Goal: Check status: Check status

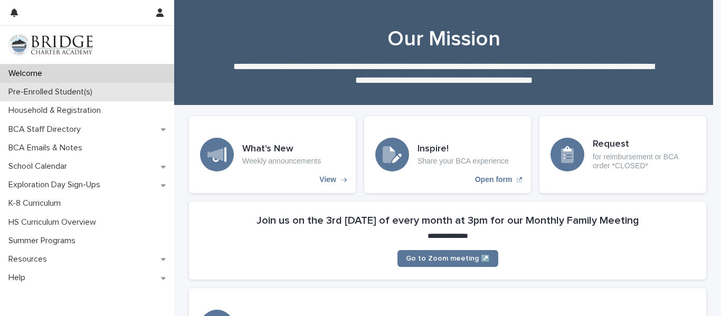
click at [33, 95] on p "Pre-Enrolled Student(s)" at bounding box center [52, 92] width 97 height 10
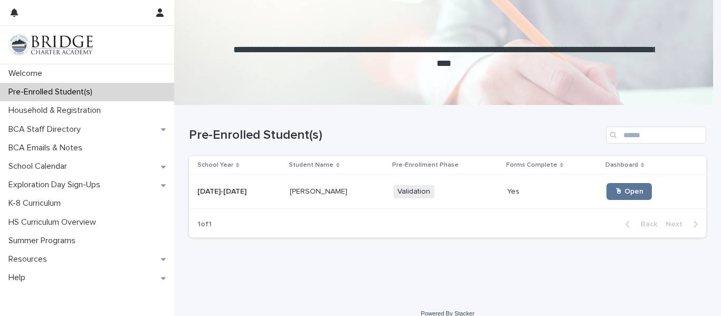
scroll to position [13, 0]
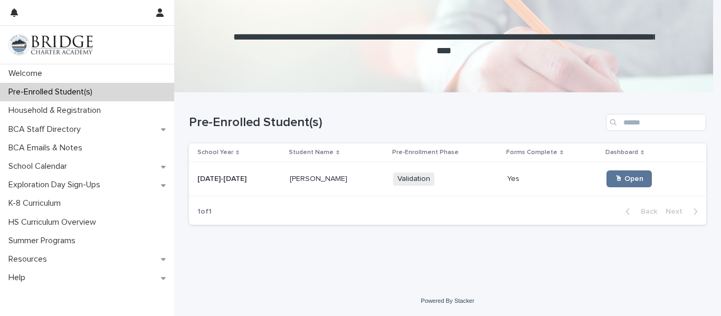
click at [290, 176] on p "[PERSON_NAME]" at bounding box center [320, 178] width 60 height 11
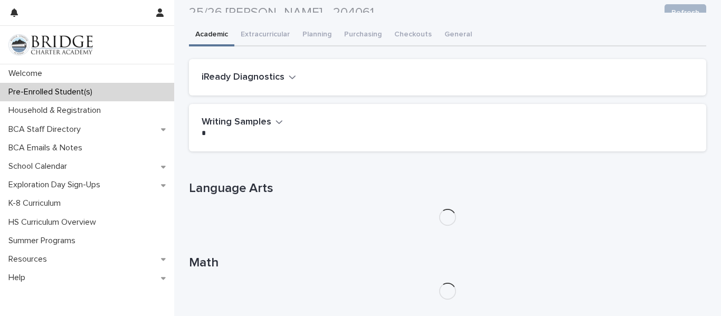
scroll to position [36, 0]
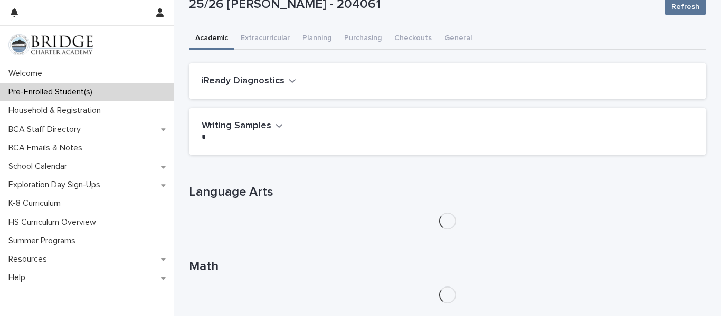
click at [289, 80] on icon "button" at bounding box center [292, 80] width 7 height 9
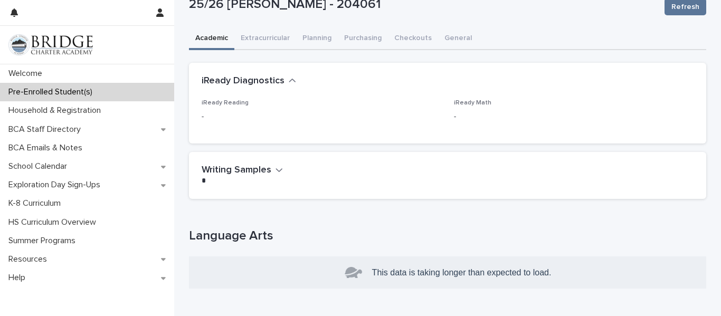
click at [289, 80] on icon "button" at bounding box center [292, 81] width 6 height 4
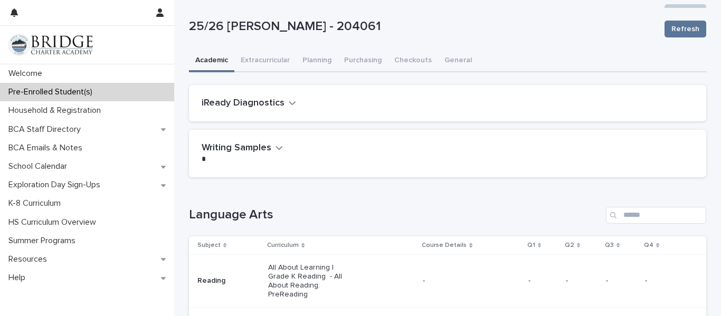
scroll to position [9, 0]
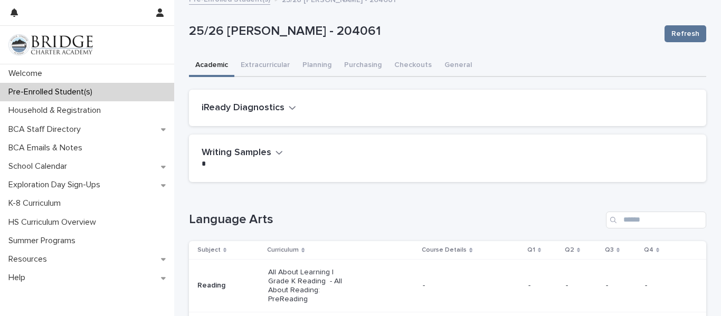
click at [275, 155] on icon "button" at bounding box center [278, 152] width 7 height 9
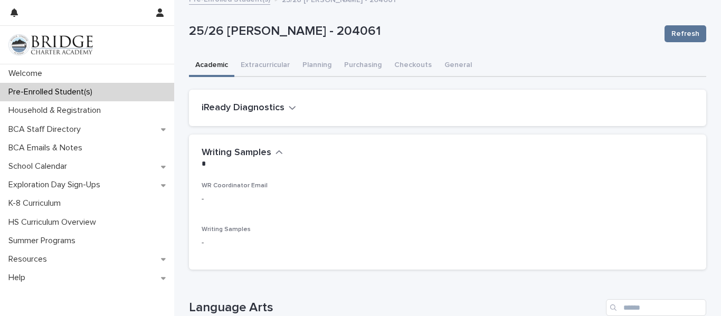
click at [275, 155] on icon "button" at bounding box center [278, 152] width 7 height 9
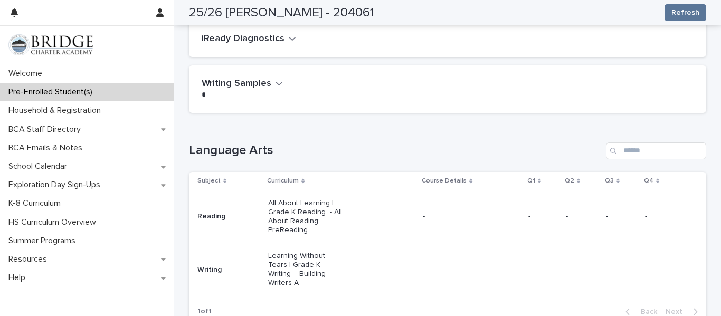
scroll to position [0, 0]
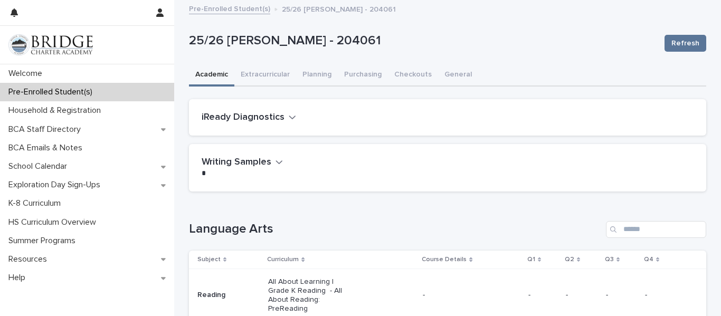
click at [289, 119] on icon "button" at bounding box center [292, 116] width 7 height 9
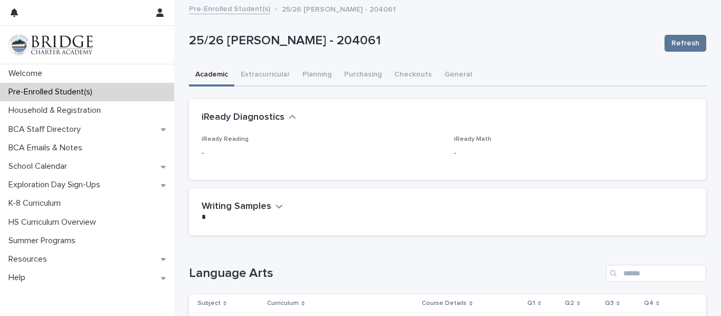
click at [289, 119] on icon "button" at bounding box center [292, 116] width 7 height 9
